Goal: Information Seeking & Learning: Learn about a topic

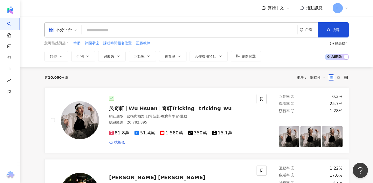
click at [65, 30] on div "不分平台" at bounding box center [60, 30] width 23 height 8
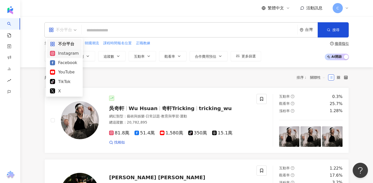
click at [69, 55] on div "Instagram" at bounding box center [64, 53] width 29 height 6
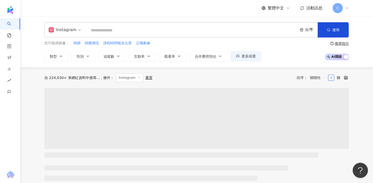
click at [99, 30] on input "search" at bounding box center [191, 31] width 207 height 10
click at [59, 60] on button "類型" at bounding box center [56, 56] width 24 height 10
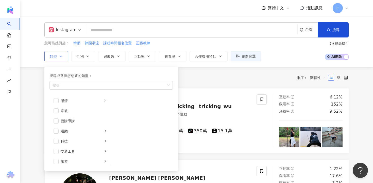
scroll to position [167, 0]
click at [104, 126] on icon "right" at bounding box center [105, 127] width 3 height 3
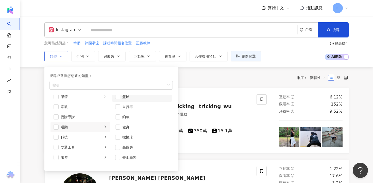
scroll to position [25, 0]
click at [119, 127] on span "button" at bounding box center [117, 126] width 5 height 5
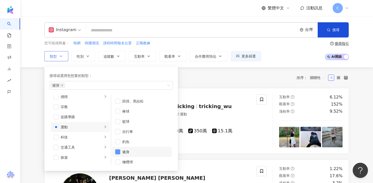
click at [117, 152] on span "button" at bounding box center [117, 152] width 5 height 5
click at [56, 127] on span "button" at bounding box center [56, 127] width 5 height 5
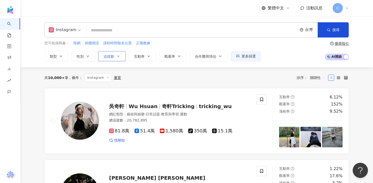
click at [115, 55] on button "追蹤數" at bounding box center [111, 56] width 27 height 10
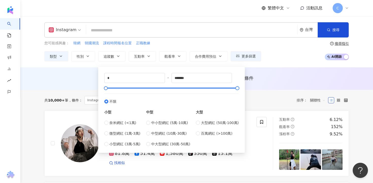
click at [184, 40] on div "Instagram 台灣 搜尋 您可能感興趣： 韓網 韓國潮流 課程時間報名位置 正職教練 類型 性別 追蹤數 互動率 觀看率 合作費用預估 更多篩選 * -…" at bounding box center [196, 41] width 325 height 39
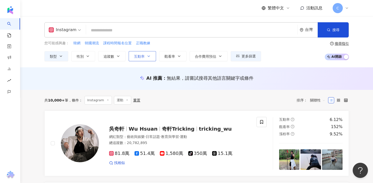
click at [146, 55] on button "互動率" at bounding box center [142, 56] width 27 height 10
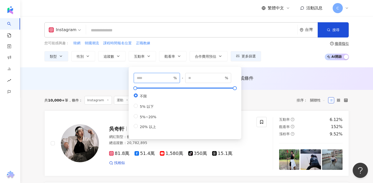
click at [154, 76] on input "number" at bounding box center [155, 78] width 36 height 6
type input "*"
click at [176, 41] on div "您可能感興趣： 韓網 韓國潮流 課程時間報名位置 正職教練" at bounding box center [152, 44] width 217 height 6
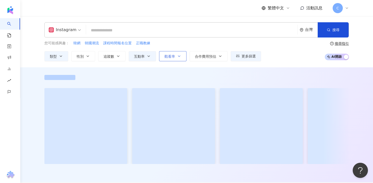
click at [176, 57] on button "觀看率" at bounding box center [172, 56] width 27 height 10
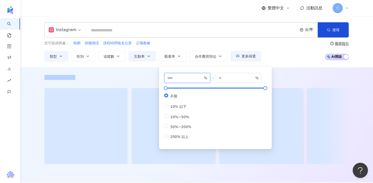
click at [186, 77] on input "number" at bounding box center [185, 78] width 36 height 6
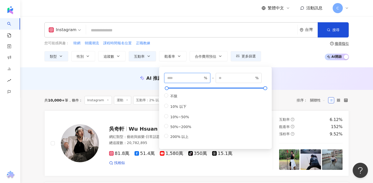
type input "***"
click at [192, 41] on div "您可能感興趣： 韓網 韓國潮流 課程時間報名位置 正職教練" at bounding box center [152, 44] width 217 height 6
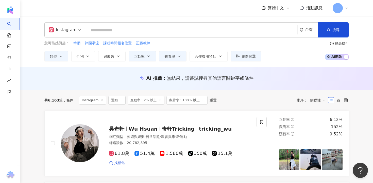
click at [196, 34] on input "search" at bounding box center [191, 31] width 207 height 10
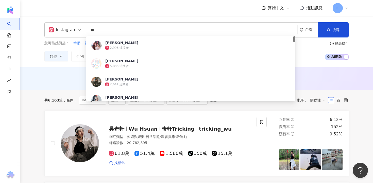
type input "*"
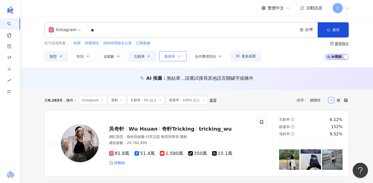
type input "*"
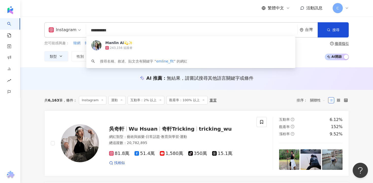
type input "**********"
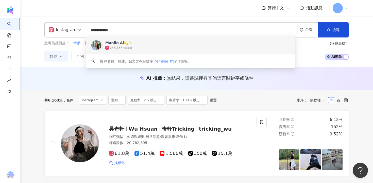
click at [150, 49] on div "243,156 追蹤者" at bounding box center [197, 47] width 185 height 5
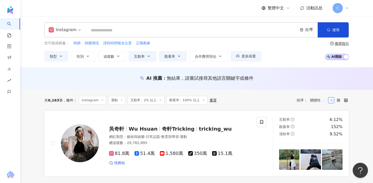
click at [150, 37] on div "Instagram 台灣 搜尋 b45fd014-b699-4a85-b49f-89a560b39077 Manlin Ai💫✨ 243,156 追蹤者 搜尋…" at bounding box center [196, 29] width 304 height 15
click at [149, 33] on input "search" at bounding box center [191, 31] width 207 height 10
paste input "**********"
type input "**********"
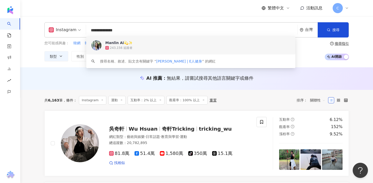
click at [126, 50] on div "243,156 追蹤者" at bounding box center [121, 48] width 23 height 4
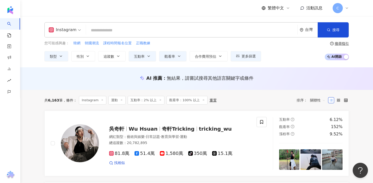
click at [141, 31] on input "search" at bounding box center [191, 31] width 207 height 10
paste input "**********"
type input "**********"
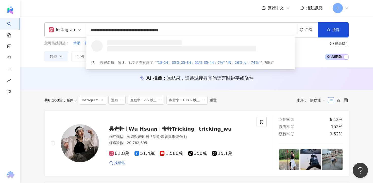
click at [143, 30] on input "**********" at bounding box center [191, 31] width 207 height 10
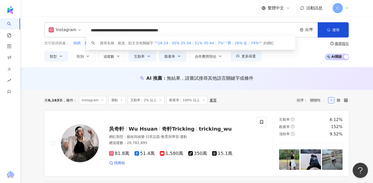
click at [143, 30] on input "**********" at bounding box center [191, 31] width 207 height 10
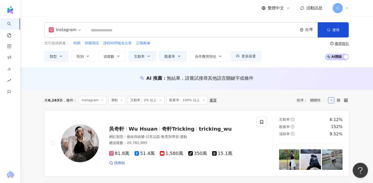
paste input "**********"
type input "**********"
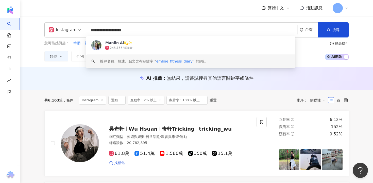
click at [145, 47] on div "243,156 追蹤者" at bounding box center [198, 47] width 187 height 5
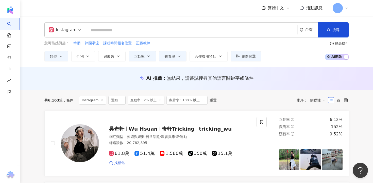
click at [254, 32] on input "search" at bounding box center [191, 31] width 207 height 10
click at [215, 29] on input "search" at bounding box center [191, 31] width 207 height 10
paste input "*******"
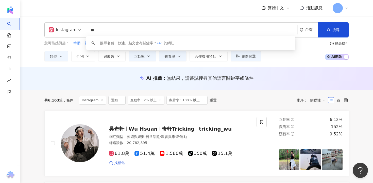
type input "*"
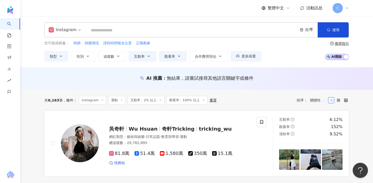
click at [161, 33] on input "search" at bounding box center [191, 31] width 207 height 10
click at [174, 31] on input "search" at bounding box center [191, 31] width 207 height 10
paste input "**********"
type input "**********"
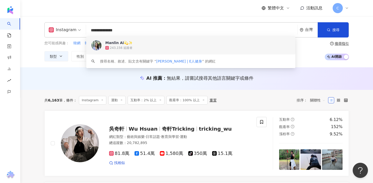
click at [156, 42] on span "Manlin Ai💫✨" at bounding box center [189, 42] width 168 height 5
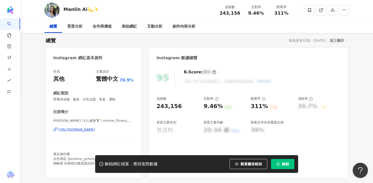
scroll to position [36, 0]
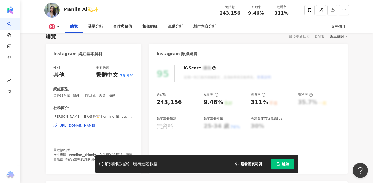
click at [95, 125] on div "[URL][DOMAIN_NAME]" at bounding box center [76, 126] width 37 height 5
click at [280, 163] on button "解鎖" at bounding box center [282, 164] width 23 height 10
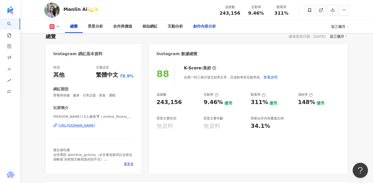
click at [206, 27] on div "創作內容分析" at bounding box center [204, 27] width 23 height 6
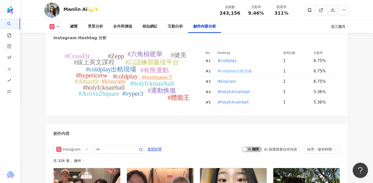
scroll to position [1452, 0]
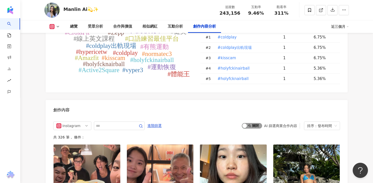
click at [254, 123] on span "啟動 關閉" at bounding box center [252, 126] width 20 height 6
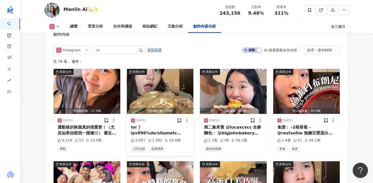
scroll to position [1540, 0]
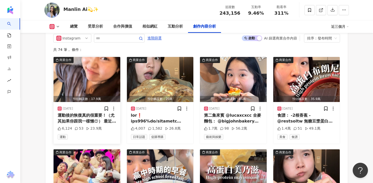
click at [72, 113] on div "運動後的恢復真的很重要！（尤其如果你跟我一樣懶😍） 最近我開始用 Normatec 氣壓循環腿套，感覺比一般按摩器材更深入，腿部的緊繃和沉重感可以明顯改善。 …" at bounding box center [87, 118] width 59 height 11
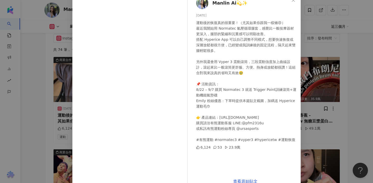
scroll to position [44, 0]
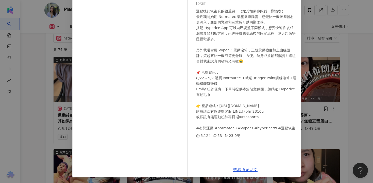
click at [315, 83] on div "Manlin Ai💫✨ 2025/8/22 運動後的恢復真的很重要！（尤其如果你跟我一樣懶😍） 最近我開始用 Normatec 氣壓循環腿套，感覺比一般按摩器…" at bounding box center [186, 91] width 373 height 183
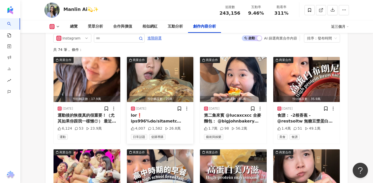
click at [152, 113] on div at bounding box center [160, 118] width 59 height 11
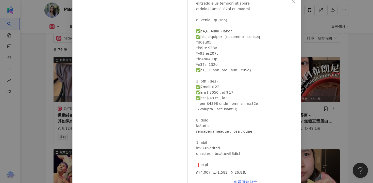
scroll to position [39, 0]
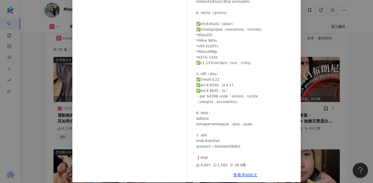
click at [318, 86] on div "Manlin Ai💫✨ 2025/8/18 4,007 1,582 26.8萬 查看原始貼文" at bounding box center [186, 91] width 373 height 183
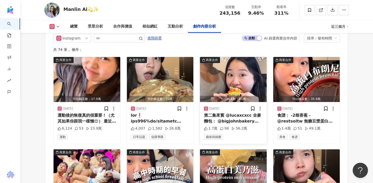
click at [234, 113] on div "第二集來賓 @lucaxcxcc 全麥麵包： @bigjohnbakery 8/18團購" at bounding box center [233, 118] width 59 height 11
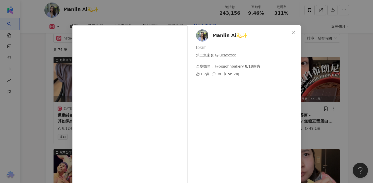
click at [330, 95] on div "Manlin Ai💫✨ 2025/8/15 第二集來賓 @lucaxcxcc 全麥麵包： @bigjohnbakery 8/18團購 1.7萬 98 56.2…" at bounding box center [186, 91] width 373 height 183
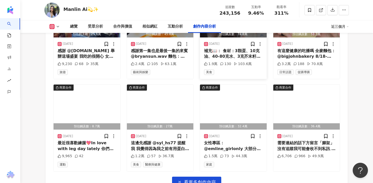
scroll to position [1700, 0]
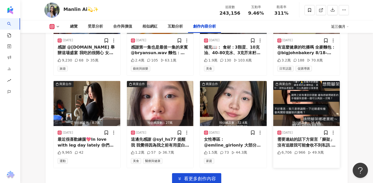
click at [297, 137] on div "需要連結的話下方留言「腳架」 沒有追蹤我可能會收不到私訊 那你可以去主頁找連結喔～ 開團品項（共四款 Elite沒介紹到） 1. 萬能磁吸腳架（可遠端遙控） …" at bounding box center [306, 142] width 59 height 11
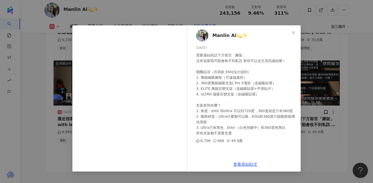
scroll to position [1723, 0]
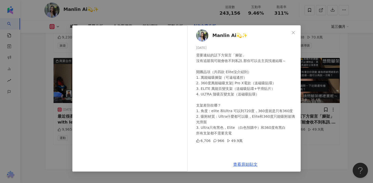
click at [318, 110] on div "Manlin Ai💫✨ 2025/7/28 需要連結的話下方留言「腳架」 沒有追蹤我可能會收不到私訊 那你可以去主頁找連結喔～ 開團品項（共四款 Elite沒…" at bounding box center [186, 91] width 373 height 183
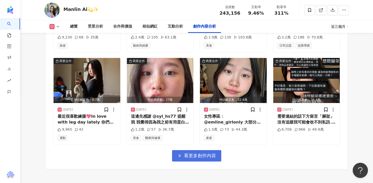
click at [206, 150] on button "看更多創作內容" at bounding box center [196, 155] width 49 height 11
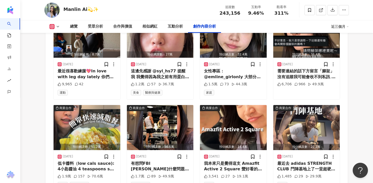
scroll to position [1803, 0]
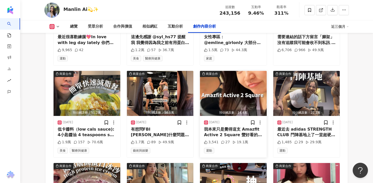
click at [231, 127] on div "我本來只是覺得這支 Amazfit Active 2 Square 蠻好看的，沒想到功能比我預期的還要多很多 我現在每天起床第一件事 不是滑手機 是看我昨天睡…" at bounding box center [233, 132] width 59 height 11
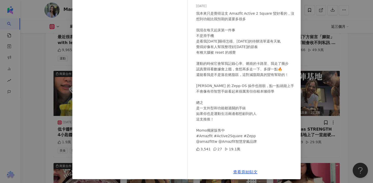
scroll to position [44, 0]
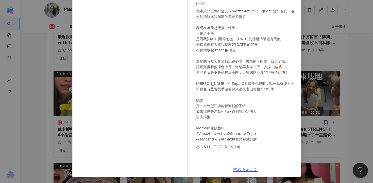
click at [245, 170] on link "查看原始貼文" at bounding box center [245, 170] width 24 height 5
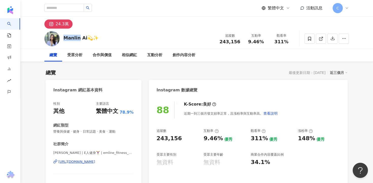
drag, startPoint x: 64, startPoint y: 38, endPoint x: 78, endPoint y: 38, distance: 14.7
click at [78, 38] on div "Manlin Ai💫✨" at bounding box center [80, 38] width 35 height 6
copy div "Manlin"
click at [74, 52] on div "受眾分析" at bounding box center [74, 55] width 15 height 6
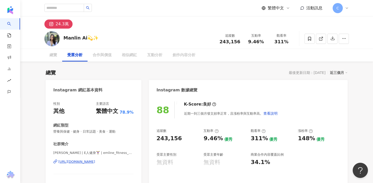
scroll to position [433, 0]
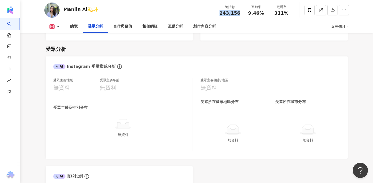
drag, startPoint x: 221, startPoint y: 14, endPoint x: 241, endPoint y: 14, distance: 20.5
click at [242, 14] on div "追蹤數 243,156" at bounding box center [229, 10] width 27 height 11
copy span "243,156"
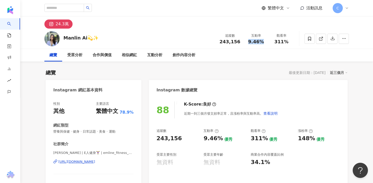
drag, startPoint x: 249, startPoint y: 41, endPoint x: 262, endPoint y: 41, distance: 12.9
click at [262, 41] on div "9.46%" at bounding box center [255, 41] width 19 height 5
copy span "9.46%"
